Goal: Information Seeking & Learning: Learn about a topic

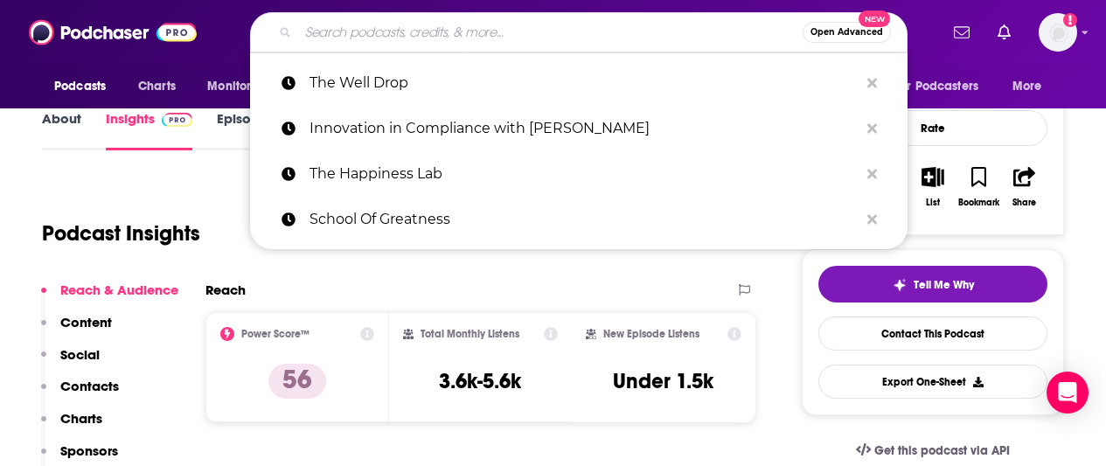
type input "Moms of Tweens and Teens"
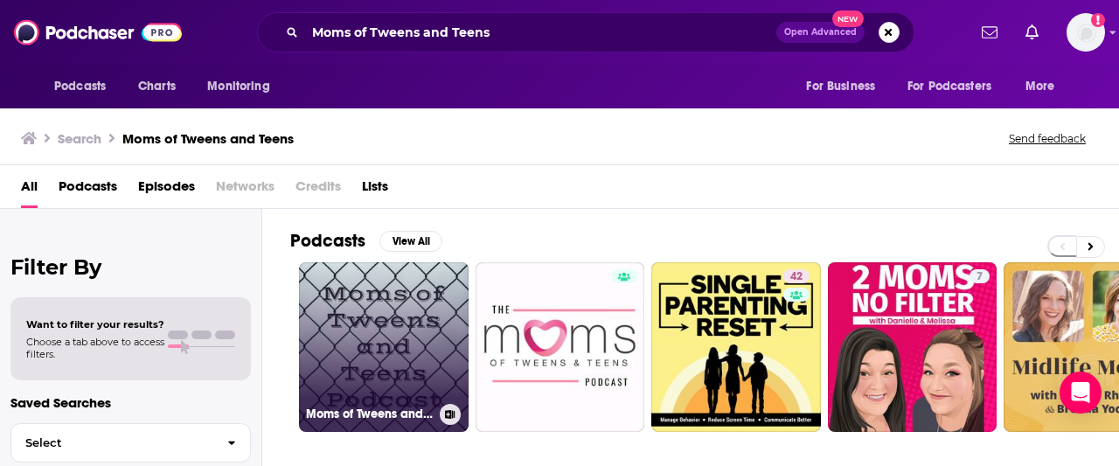
click at [380, 300] on link "Moms of Tweens and Teens Podcast" at bounding box center [384, 347] width 170 height 170
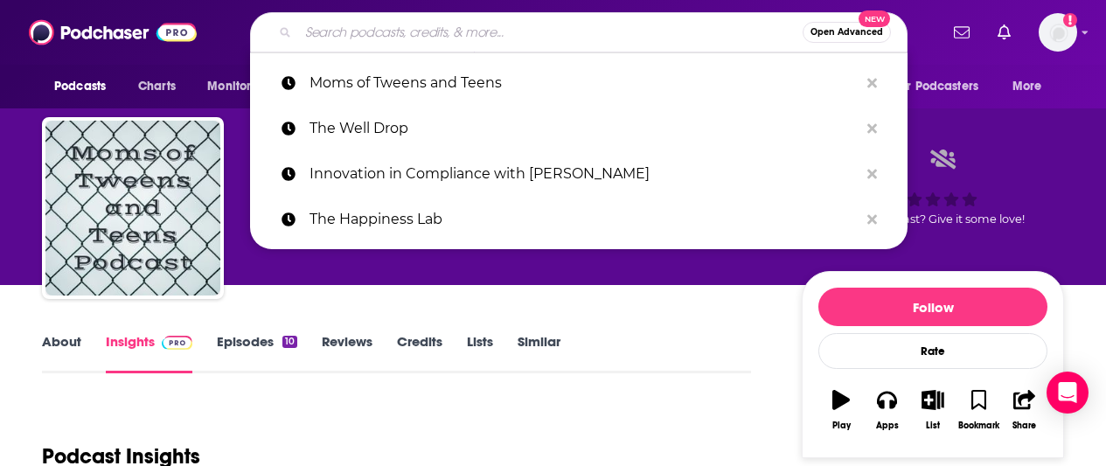
click at [317, 28] on input "Search podcasts, credits, & more..." at bounding box center [550, 32] width 505 height 28
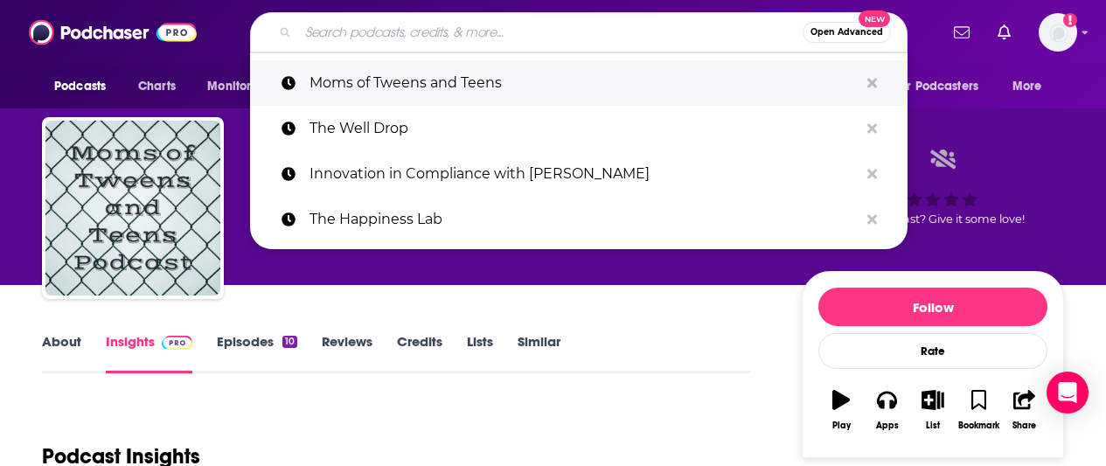
click at [377, 78] on p "Moms of Tweens and Teens" at bounding box center [584, 82] width 549 height 45
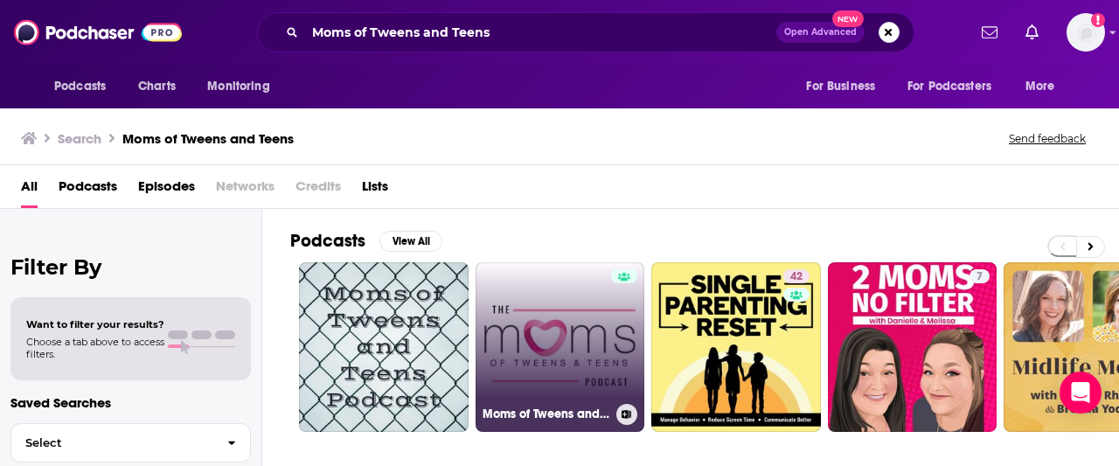
click at [562, 352] on link "Moms of Tweens and Teens" at bounding box center [561, 347] width 170 height 170
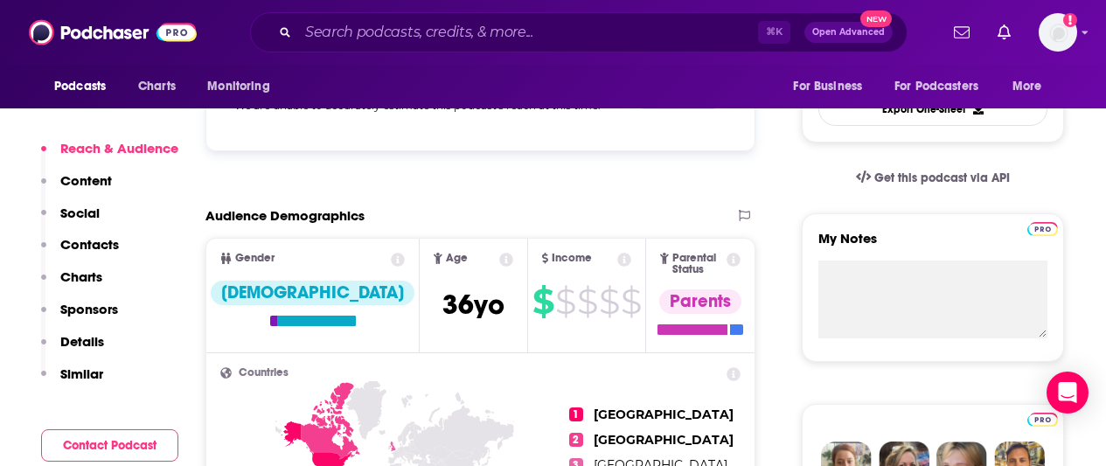
scroll to position [355, 0]
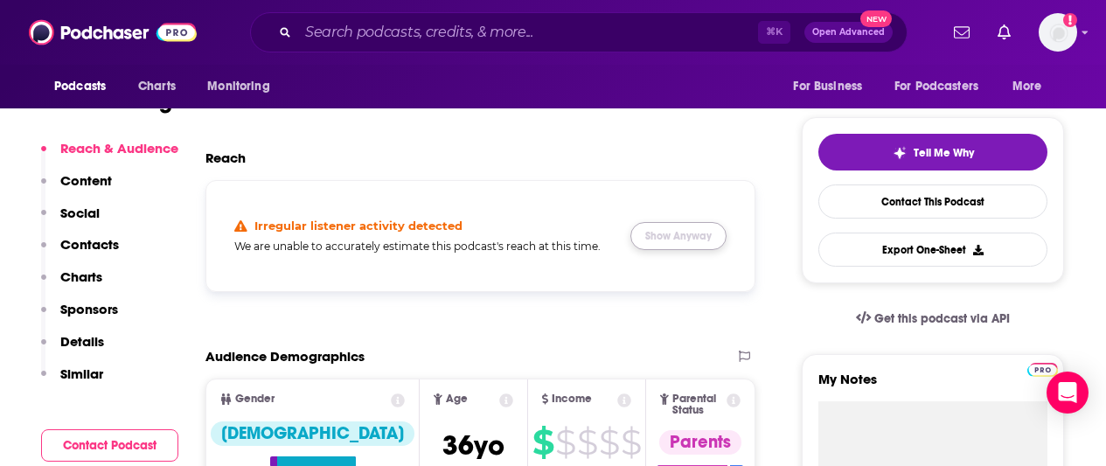
click at [658, 233] on button "Show Anyway" at bounding box center [678, 236] width 96 height 28
